Goal: Task Accomplishment & Management: Use online tool/utility

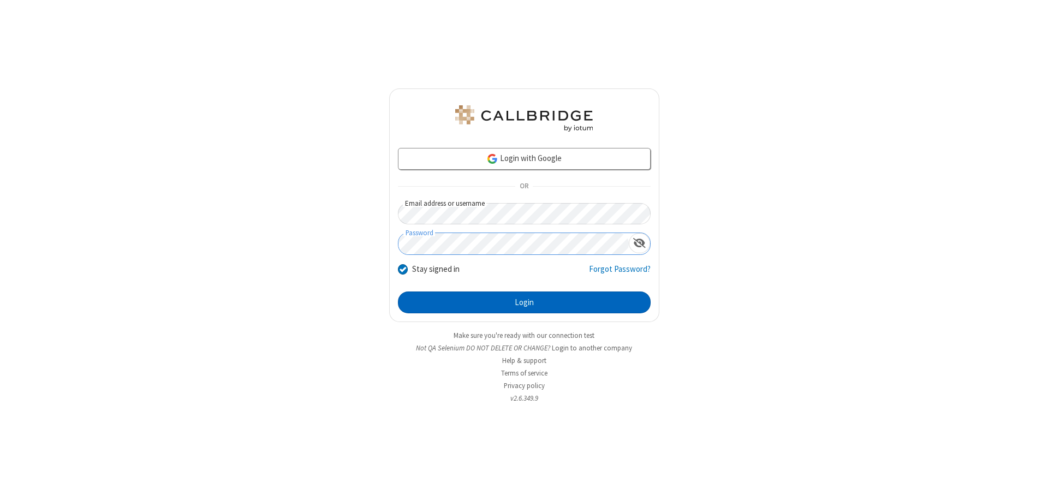
click at [524, 302] on button "Login" at bounding box center [524, 302] width 253 height 22
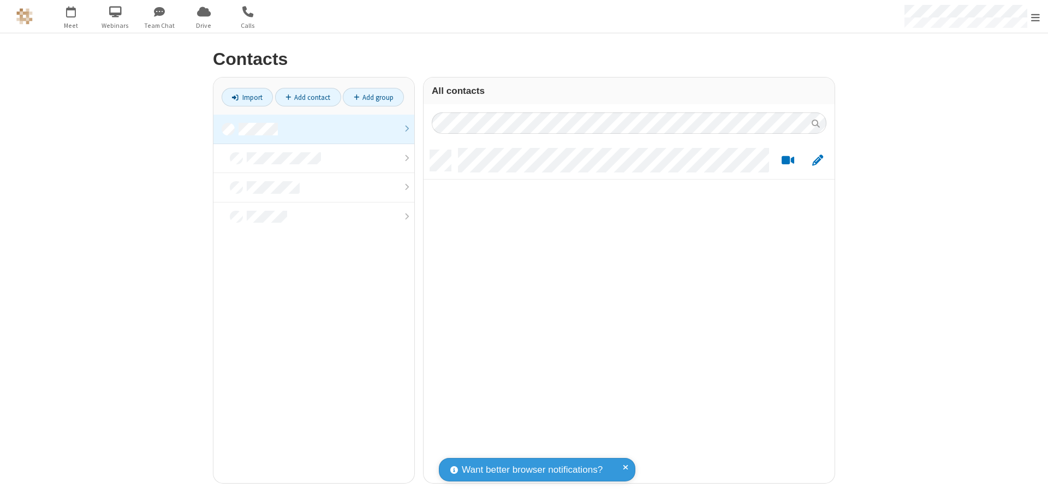
scroll to position [333, 403]
click at [314, 129] on link at bounding box center [313, 129] width 201 height 29
click at [247, 97] on link "Import" at bounding box center [247, 97] width 51 height 19
